Goal: Complete application form

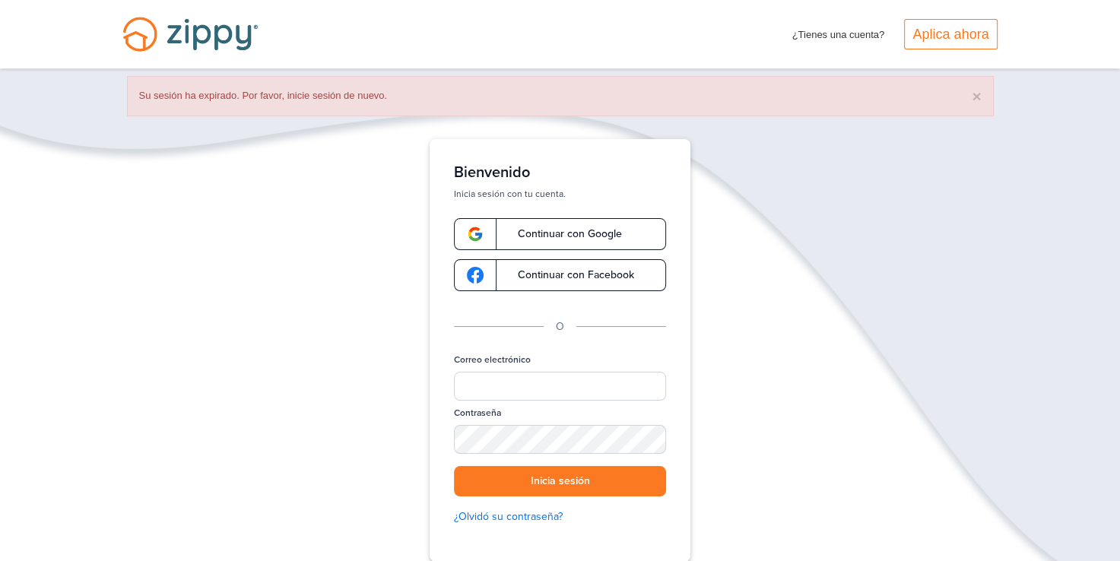
click at [566, 236] on span "Continuar con Google" at bounding box center [562, 234] width 119 height 11
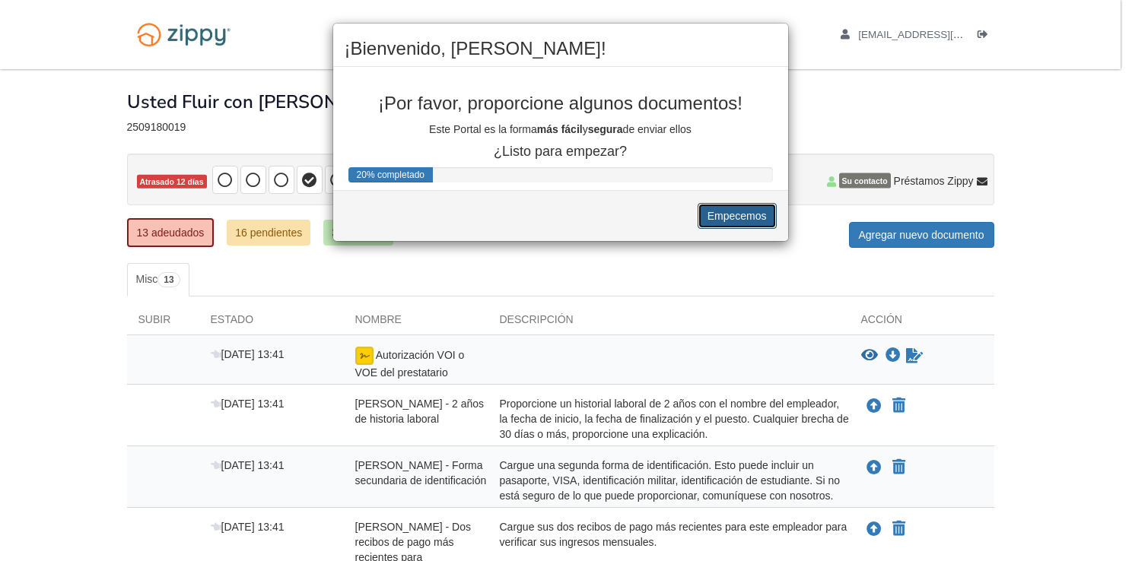
click at [735, 218] on button "Empecemos" at bounding box center [736, 216] width 79 height 26
click at [900, 237] on div "¡Bienvenido, [PERSON_NAME]! ¡Por favor, proporcione algunos documentos! Este Po…" at bounding box center [566, 280] width 1132 height 561
